Goal: Information Seeking & Learning: Learn about a topic

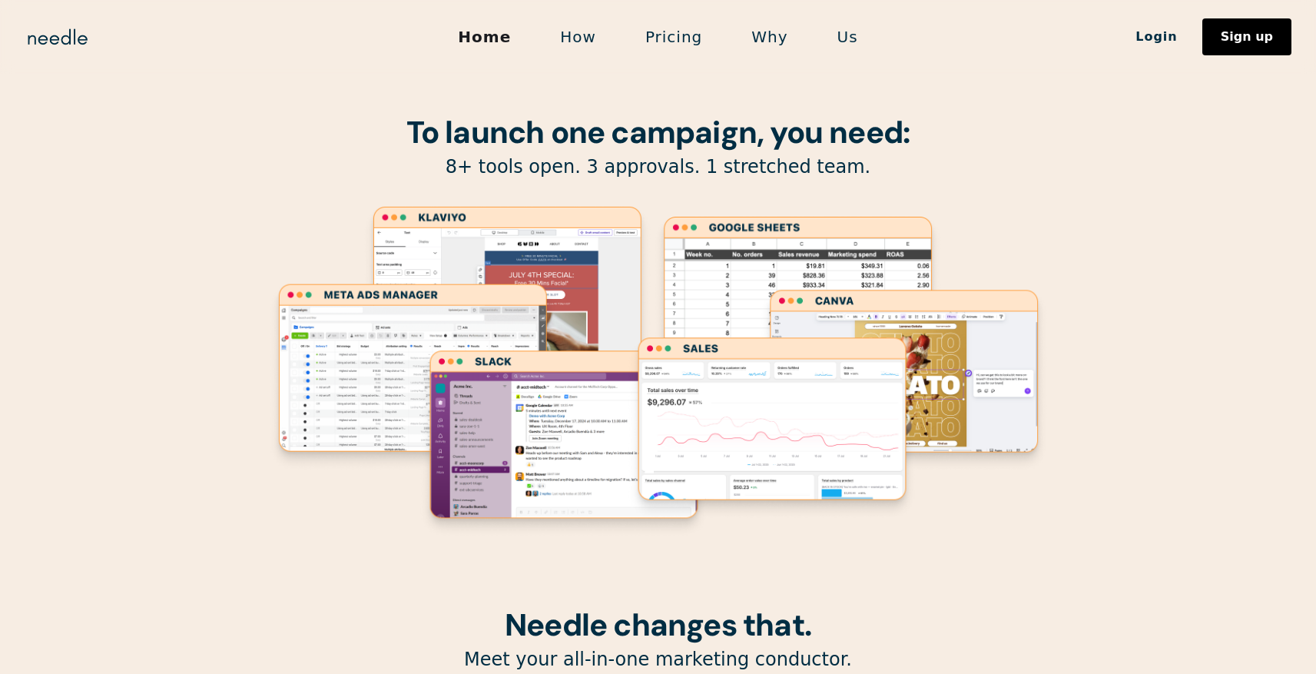
click at [592, 35] on link "How" at bounding box center [577, 37] width 85 height 32
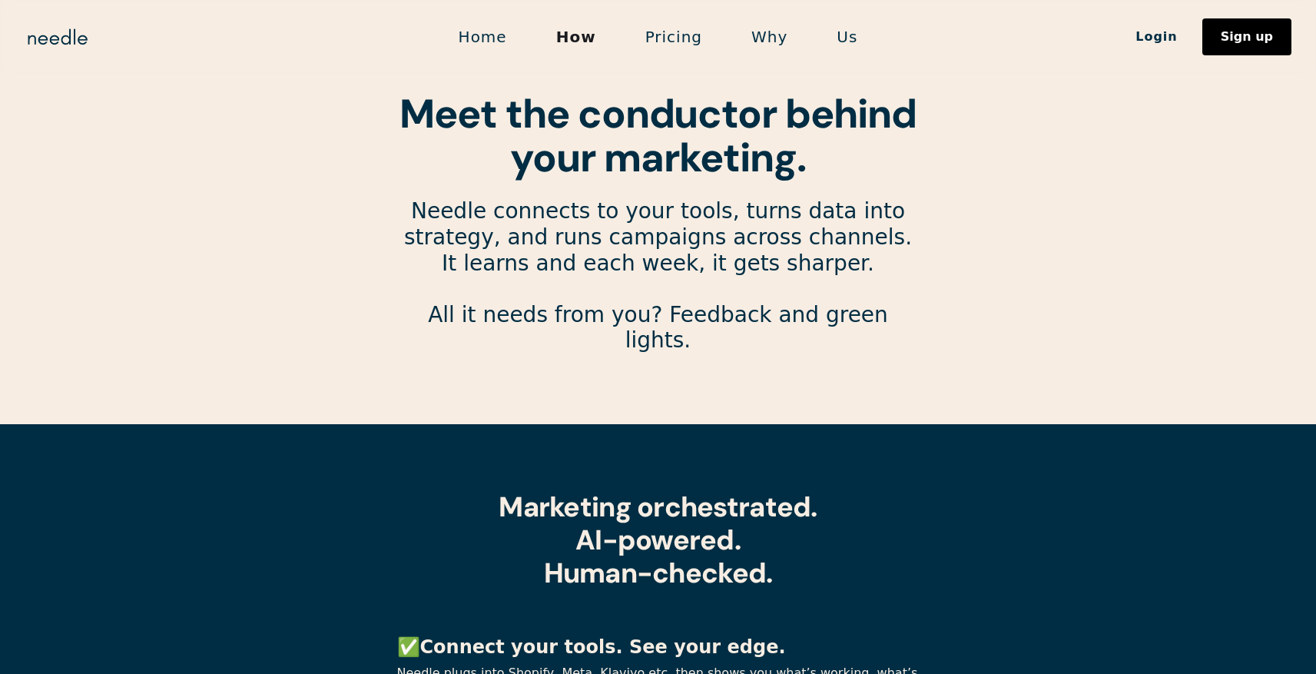
click at [691, 31] on link "Pricing" at bounding box center [674, 37] width 106 height 32
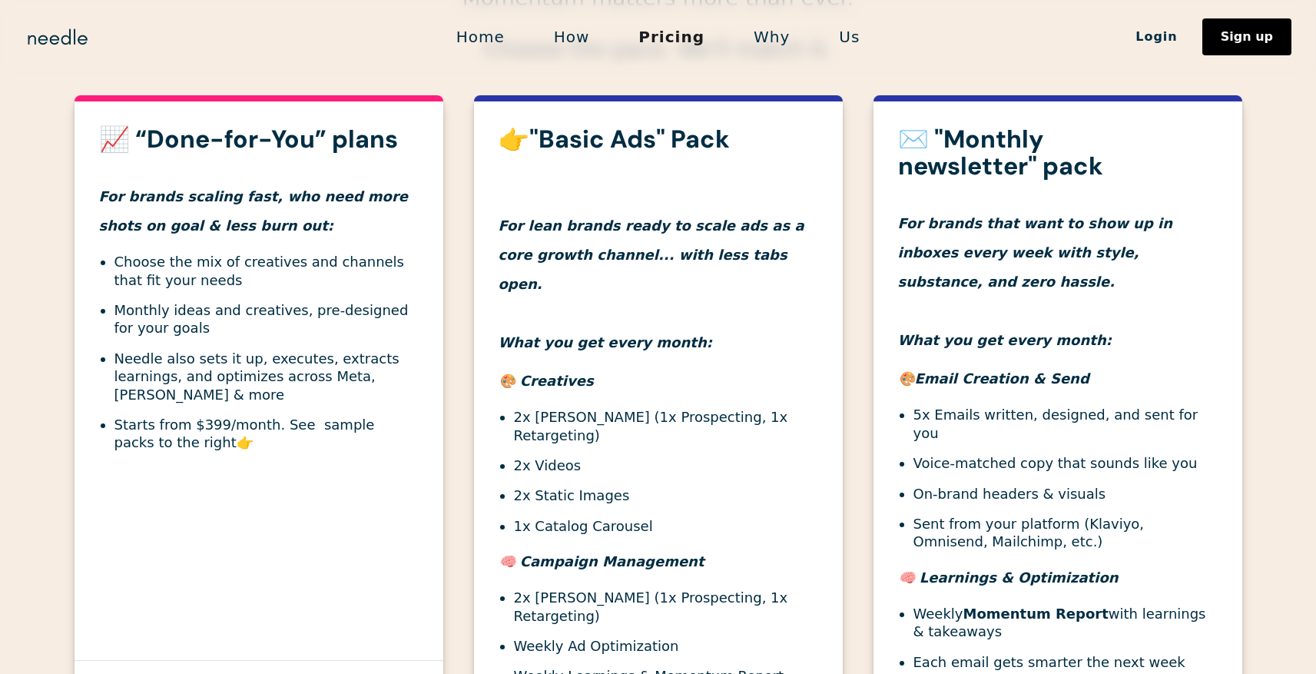
scroll to position [509, 0]
